Goal: Information Seeking & Learning: Find specific fact

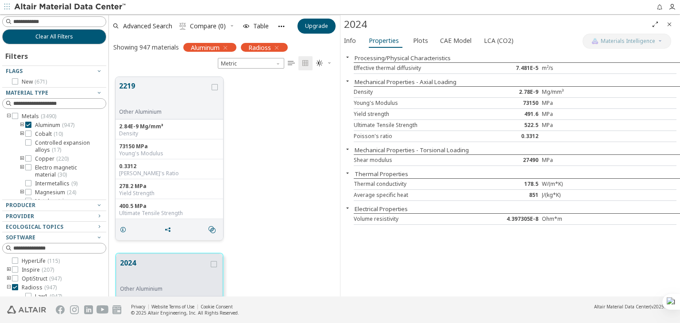
scroll to position [220, 224]
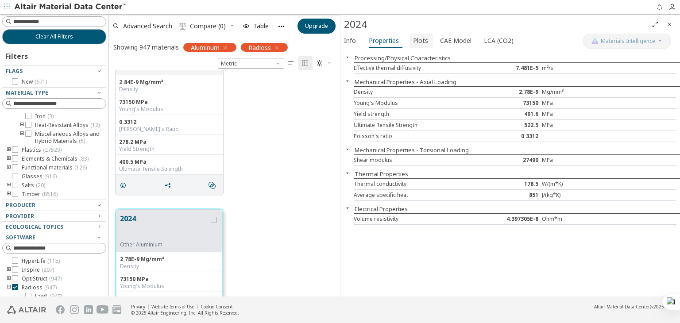
click at [415, 41] on span "Plots" at bounding box center [420, 41] width 15 height 14
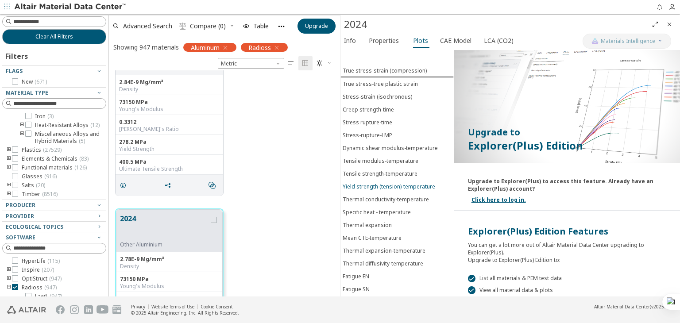
click at [368, 183] on div "Yield strength (tension)-temperature" at bounding box center [389, 187] width 93 height 8
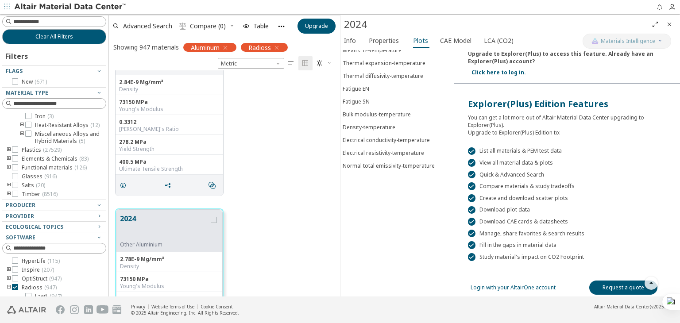
scroll to position [61, 0]
click at [397, 174] on div "Poisson's ratio-temperature" at bounding box center [379, 178] width 72 height 8
click at [394, 174] on div "Poisson's ratio-temperature" at bounding box center [379, 178] width 72 height 8
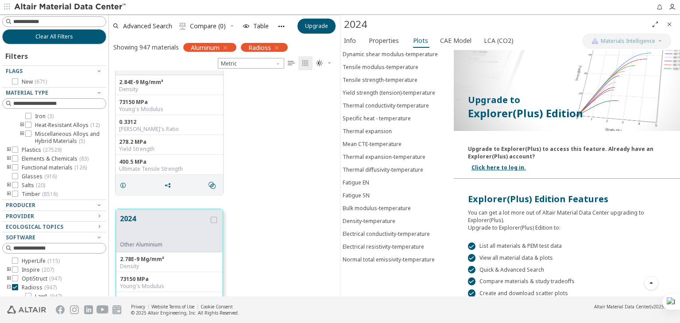
scroll to position [0, 0]
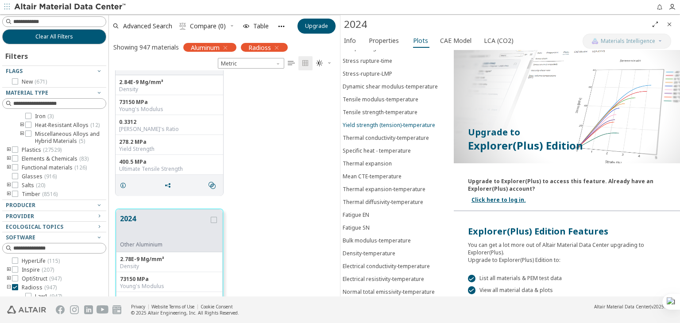
click at [387, 121] on div "Yield strength (tension)-temperature" at bounding box center [389, 125] width 93 height 8
click at [387, 119] on button "Yield strength (tension)-temperature" at bounding box center [396, 125] width 113 height 13
click at [387, 121] on div "Yield strength (tension)-temperature" at bounding box center [389, 125] width 93 height 8
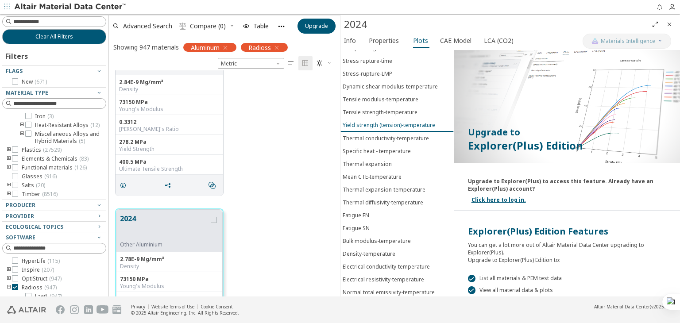
click at [387, 121] on div "Yield strength (tension)-temperature" at bounding box center [389, 125] width 93 height 8
click at [368, 121] on div "Yield strength (tension)-temperature" at bounding box center [389, 125] width 93 height 8
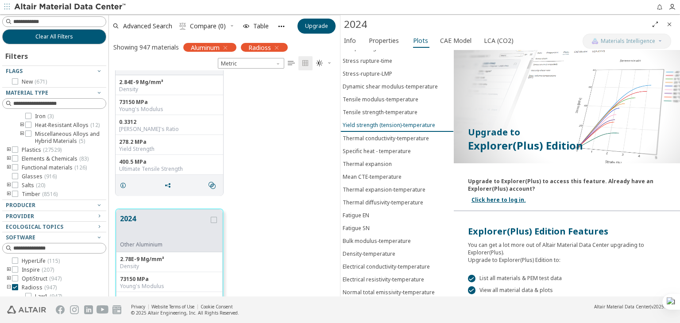
click at [368, 121] on div "Yield strength (tension)-temperature" at bounding box center [389, 125] width 93 height 8
click at [444, 38] on span "CAE Model" at bounding box center [455, 41] width 31 height 14
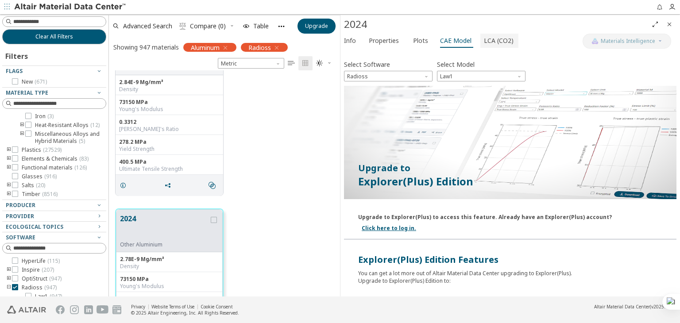
click at [487, 41] on span "LCA (CO2)" at bounding box center [499, 41] width 30 height 14
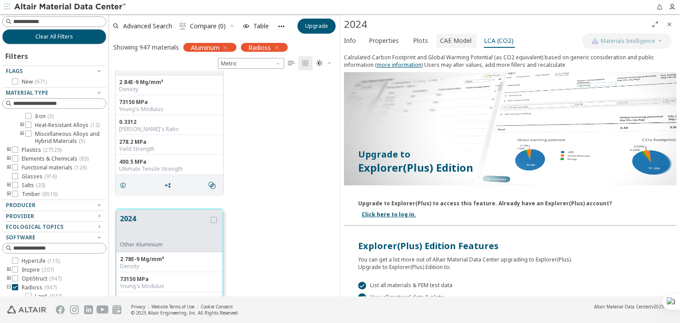
click at [442, 41] on span "CAE Model" at bounding box center [455, 41] width 31 height 14
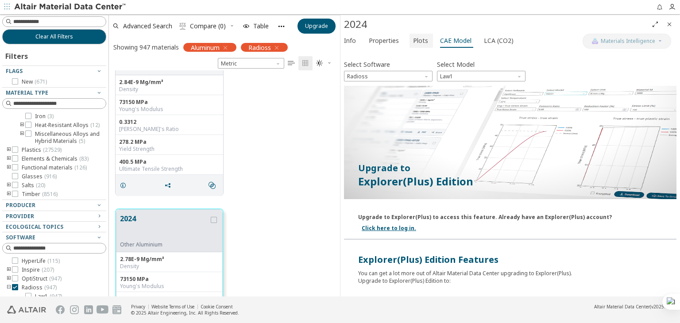
click at [417, 40] on span "Plots" at bounding box center [420, 41] width 15 height 14
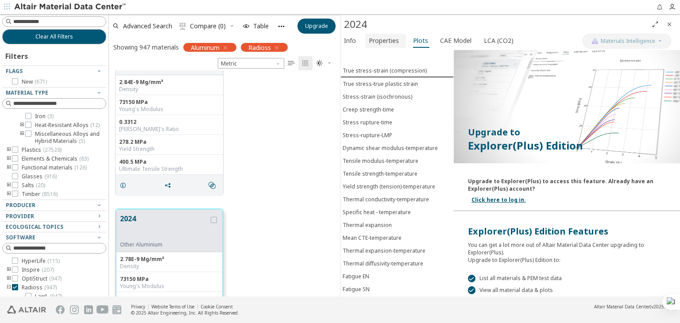
click at [396, 41] on span "Properties" at bounding box center [384, 41] width 30 height 14
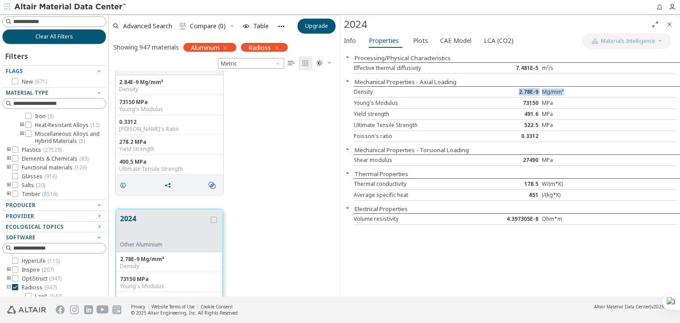
drag, startPoint x: 569, startPoint y: 91, endPoint x: 517, endPoint y: 91, distance: 51.8
click at [517, 91] on div "Density 2.78E-9 Mg/mm³" at bounding box center [515, 92] width 323 height 11
copy div "2.78E-9 Mg/mm³"
